Goal: Transaction & Acquisition: Purchase product/service

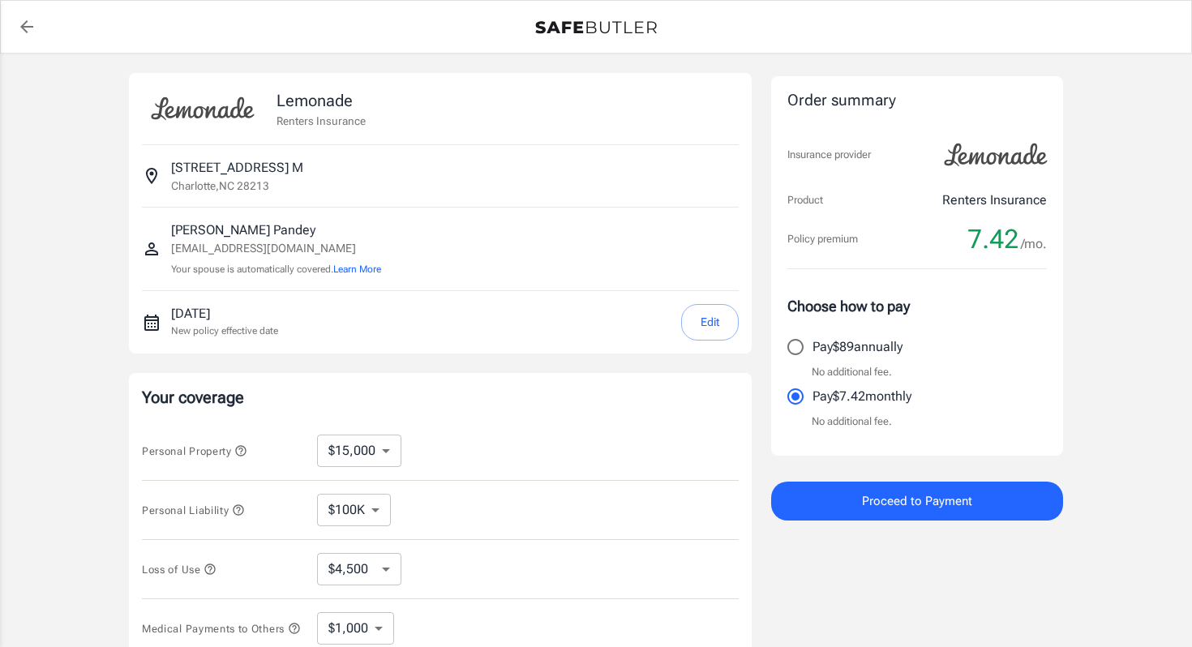
select select "15000"
select select "500"
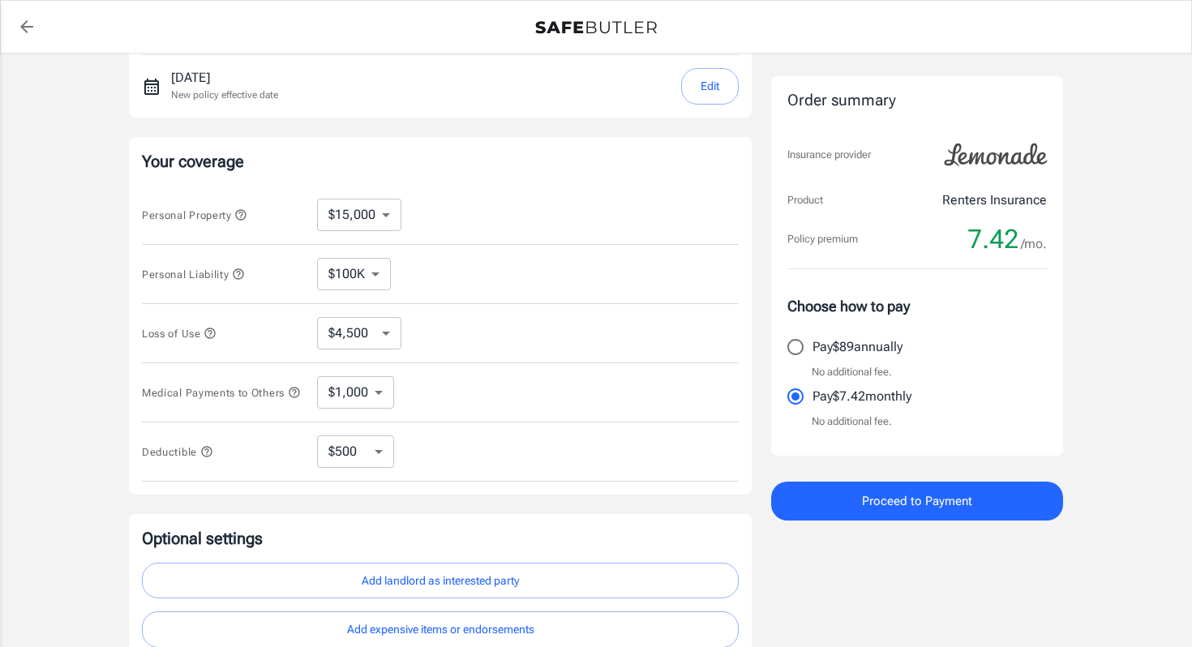
scroll to position [259, 0]
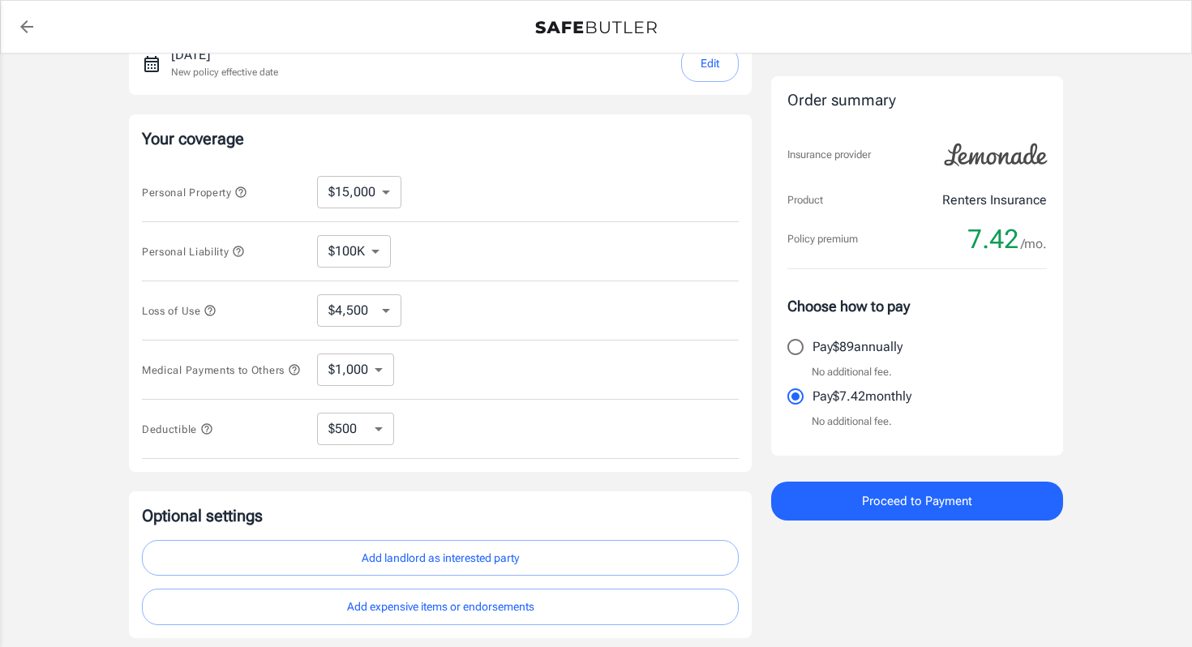
click at [367, 185] on select "$10,000 $15,000 $20,000 $25,000 $30,000 $40,000 $50,000 $100K $150K $200K $250K" at bounding box center [359, 192] width 84 height 32
click at [389, 178] on select "$10,000 $15,000 $20,000 $25,000 $30,000 $40,000 $50,000 $100K $150K $200K $250K" at bounding box center [359, 192] width 84 height 32
select select "10000"
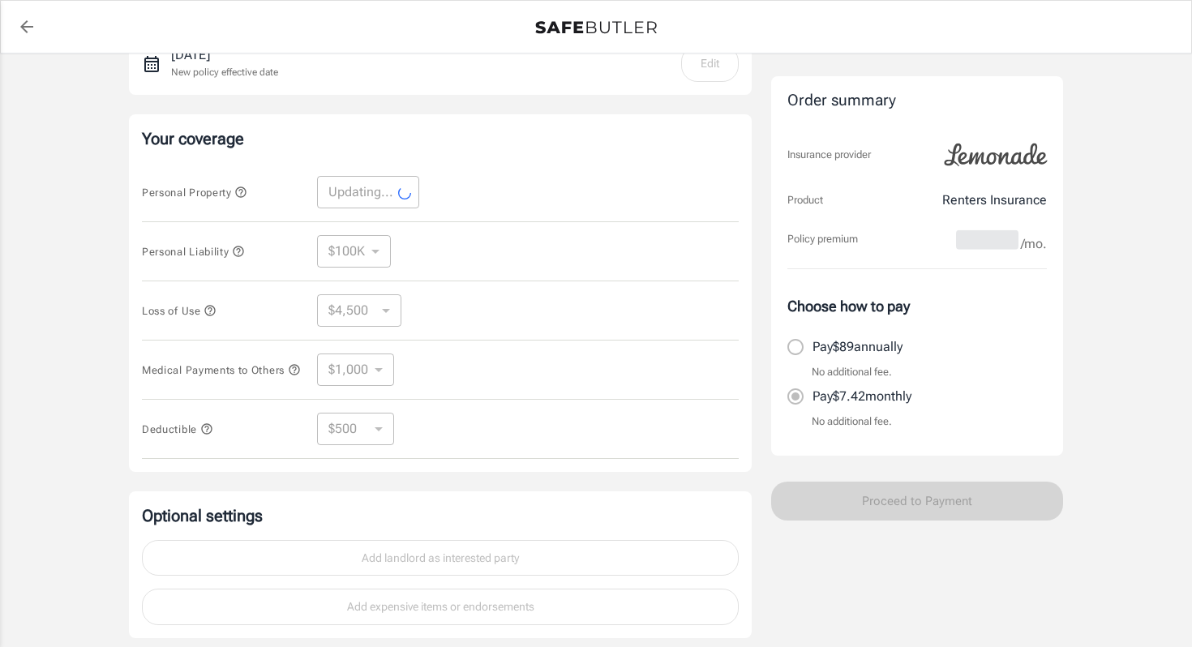
select select "10000"
select select "3000"
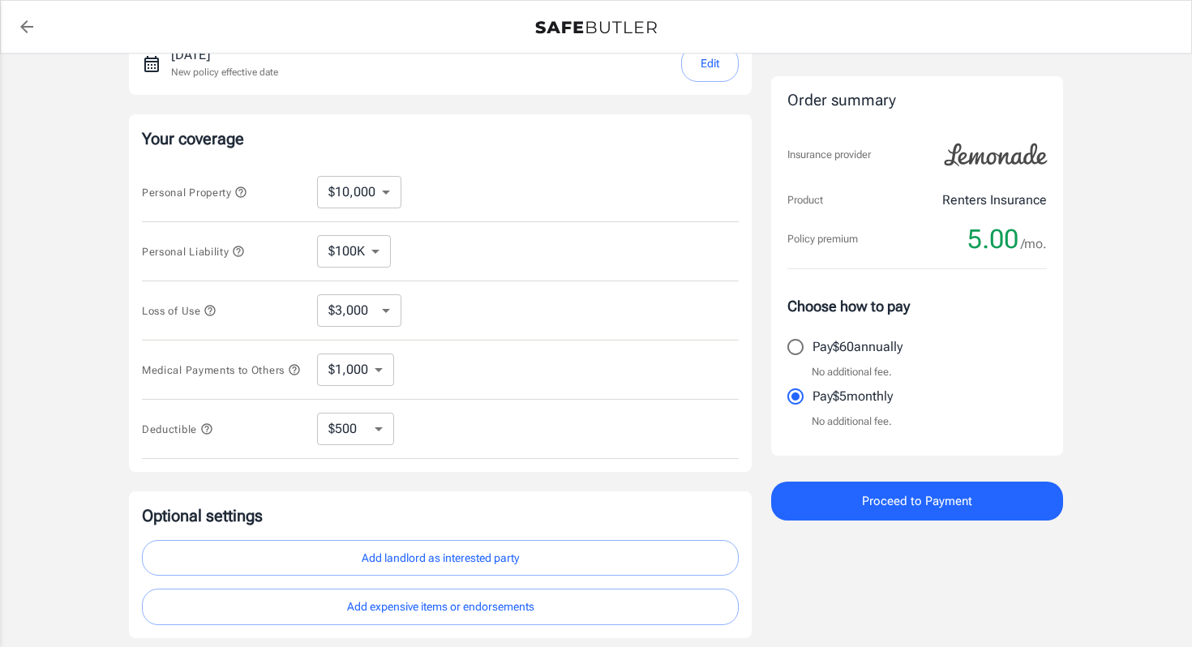
click at [353, 251] on select "$100K $300K $500K" at bounding box center [354, 251] width 74 height 32
click at [372, 314] on select "$3,000 $6,000 $12,000 $21,000 $36,000 $60,000 $96,000 $153K $198K" at bounding box center [359, 310] width 84 height 32
click at [365, 365] on select "$1,000 $3,000 $5,000" at bounding box center [355, 370] width 77 height 32
click at [372, 444] on select "$250 $500 $1,000 $2,500" at bounding box center [355, 429] width 77 height 32
select select "250"
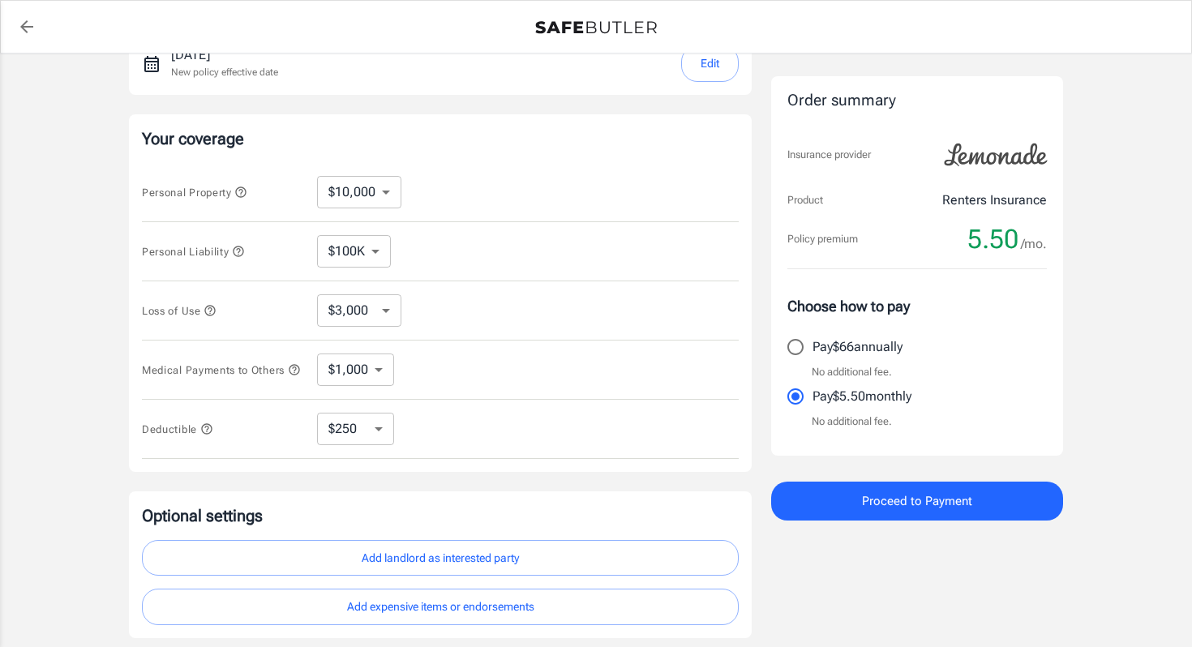
click at [367, 424] on select "$250 $500 $1,000 $2,500" at bounding box center [355, 429] width 77 height 32
click at [339, 439] on select "$250 $500 $1,000 $2,500" at bounding box center [355, 429] width 77 height 32
select select "500"
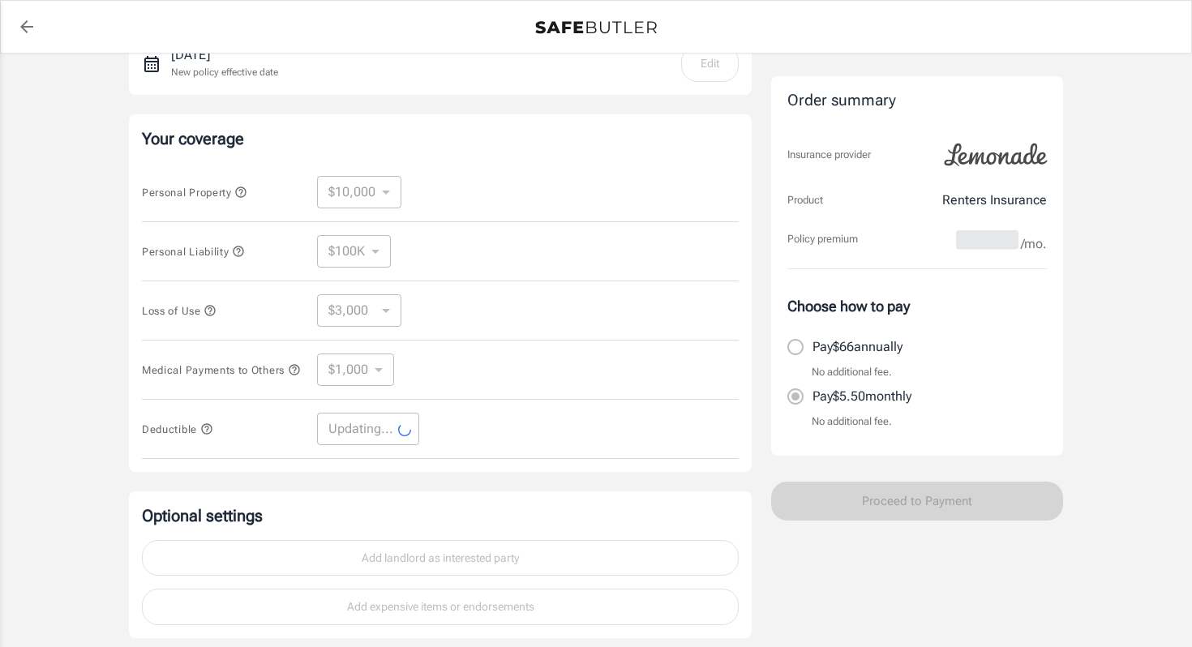
select select "500"
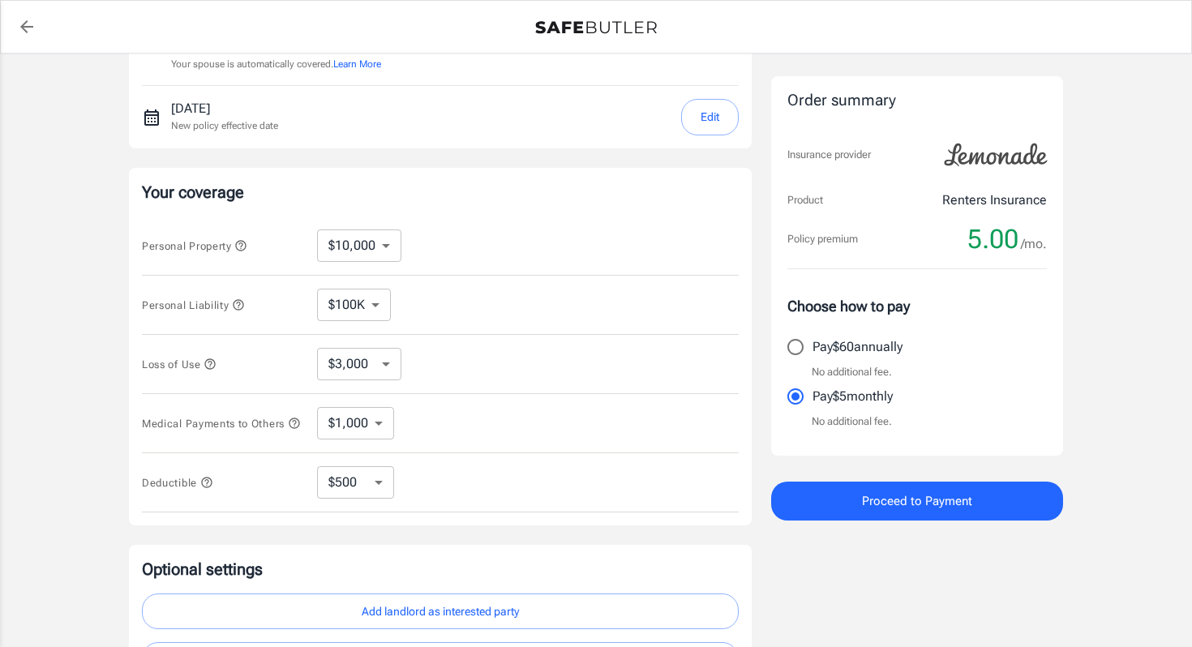
scroll to position [0, 0]
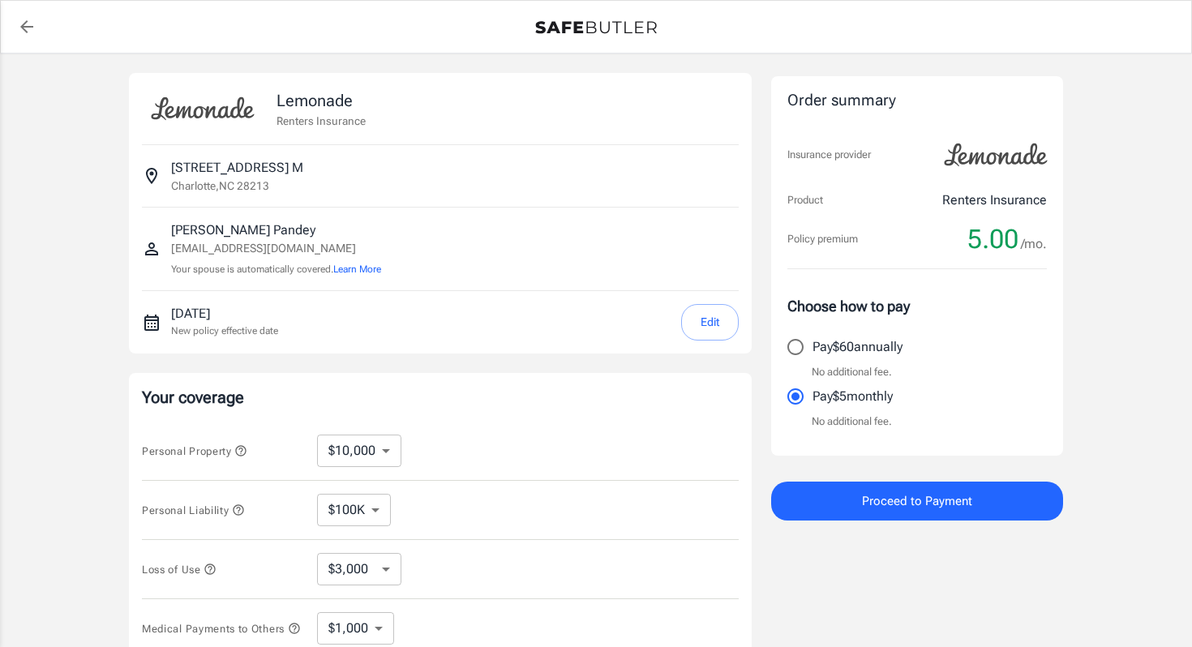
click at [806, 333] on input "Pay $60 annually" at bounding box center [796, 347] width 34 height 34
radio input "true"
